Goal: Check status: Check status

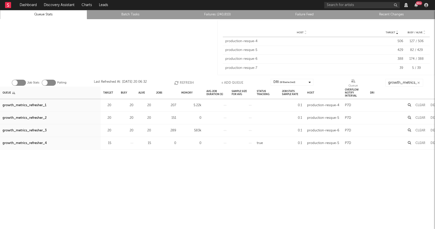
click at [179, 81] on icon "button" at bounding box center [177, 83] width 6 height 4
click at [179, 81] on button "Refresh" at bounding box center [184, 83] width 20 height 8
click at [184, 80] on button "Refresh" at bounding box center [184, 83] width 20 height 8
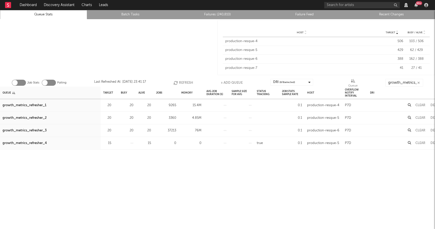
click at [16, 103] on div "growth_metrics_refresher_1" at bounding box center [25, 105] width 44 height 6
click at [16, 115] on div "growth_metrics_refresher_2" at bounding box center [25, 118] width 44 height 6
click at [17, 129] on div "growth_metrics_refresher_3" at bounding box center [25, 130] width 44 height 6
click at [186, 81] on button "Refresh" at bounding box center [184, 83] width 20 height 8
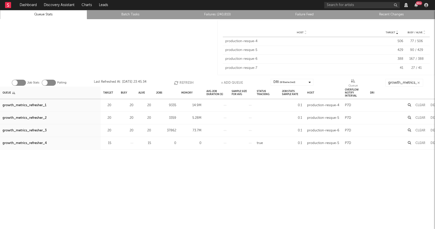
click at [186, 81] on button "Refresh" at bounding box center [184, 83] width 20 height 8
click at [185, 83] on button "Refresh" at bounding box center [184, 83] width 20 height 8
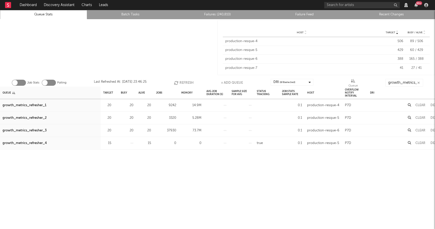
click at [185, 83] on button "Refresh" at bounding box center [184, 83] width 20 height 8
click at [185, 84] on button "Refresh" at bounding box center [184, 83] width 20 height 8
click at [179, 79] on button "Refresh" at bounding box center [184, 83] width 20 height 8
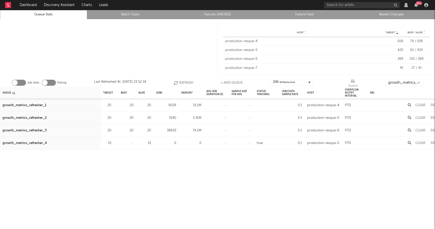
click at [179, 79] on button "Refresh" at bounding box center [184, 83] width 20 height 8
click at [180, 81] on button "Refresh" at bounding box center [184, 83] width 20 height 8
click at [185, 81] on button "Refresh" at bounding box center [184, 83] width 20 height 8
click at [182, 82] on button "Refresh" at bounding box center [184, 83] width 20 height 8
click at [179, 82] on icon "button" at bounding box center [177, 83] width 6 height 4
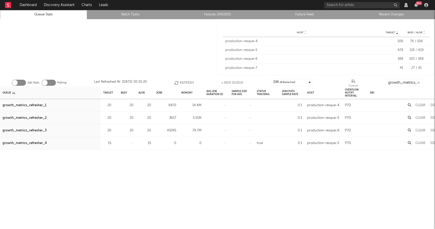
click at [182, 80] on button "Refresh" at bounding box center [184, 83] width 20 height 8
click at [185, 84] on button "Refresh" at bounding box center [184, 83] width 20 height 8
click at [185, 84] on button "Refresh" at bounding box center [185, 83] width 20 height 8
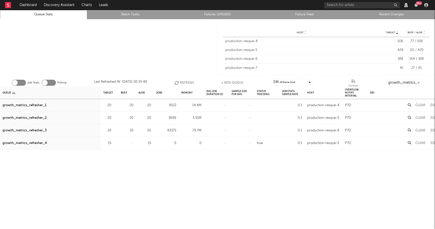
click at [185, 84] on button "Refresh" at bounding box center [185, 83] width 20 height 8
click at [185, 84] on button "Refresh" at bounding box center [184, 83] width 20 height 8
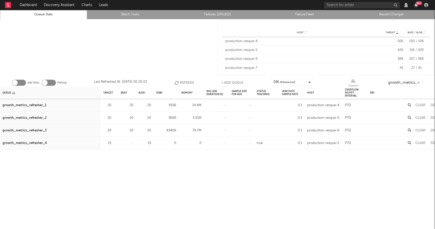
click at [185, 84] on button "Refresh" at bounding box center [185, 83] width 20 height 8
click at [184, 81] on button "Refresh" at bounding box center [184, 83] width 20 height 8
click at [184, 81] on button "Refresh" at bounding box center [185, 83] width 20 height 8
click at [184, 81] on button "Refresh" at bounding box center [184, 83] width 20 height 8
click at [185, 82] on button "Refresh" at bounding box center [184, 83] width 20 height 8
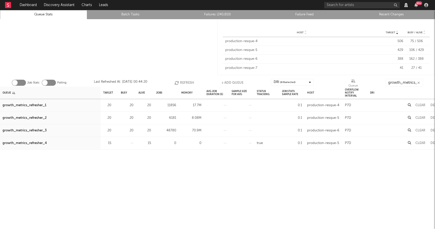
click at [36, 129] on div "growth_metrics_refresher_3" at bounding box center [25, 130] width 44 height 6
click at [182, 81] on button "Refresh" at bounding box center [185, 83] width 20 height 8
click at [22, 102] on div "growth_metrics_refresher_1" at bounding box center [50, 105] width 101 height 13
click at [22, 105] on div "growth_metrics_refresher_1" at bounding box center [25, 105] width 44 height 6
click at [22, 118] on div "growth_metrics_refresher_2" at bounding box center [25, 118] width 44 height 6
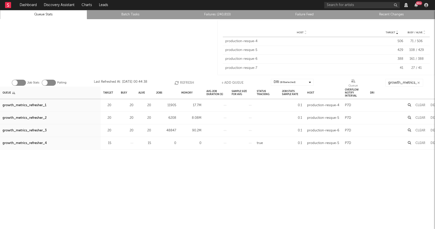
click at [185, 82] on button "Refresh" at bounding box center [185, 83] width 20 height 8
click at [184, 80] on button "Refresh" at bounding box center [185, 83] width 20 height 8
click at [181, 83] on button "Refresh" at bounding box center [184, 83] width 20 height 8
click at [189, 79] on button "Refresh" at bounding box center [184, 83] width 20 height 8
click at [189, 79] on button "Refresh" at bounding box center [185, 83] width 20 height 8
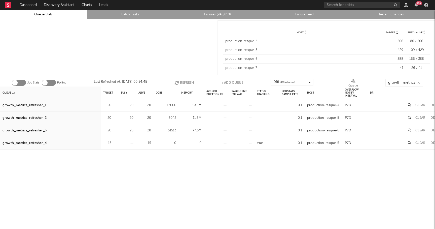
click at [38, 131] on div "growth_metrics_refresher_3" at bounding box center [25, 130] width 44 height 6
click at [44, 118] on div "growth_metrics_refresher_2" at bounding box center [25, 118] width 44 height 6
click at [186, 84] on button "Refresh" at bounding box center [185, 83] width 20 height 8
click at [186, 84] on button "Refresh" at bounding box center [184, 83] width 20 height 8
click at [186, 84] on button "Refresh" at bounding box center [185, 83] width 20 height 8
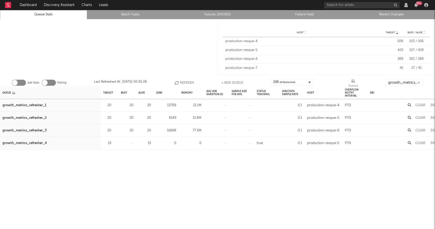
click at [43, 103] on div "growth_metrics_refresher_1" at bounding box center [25, 105] width 44 height 6
